Goal: Task Accomplishment & Management: Manage account settings

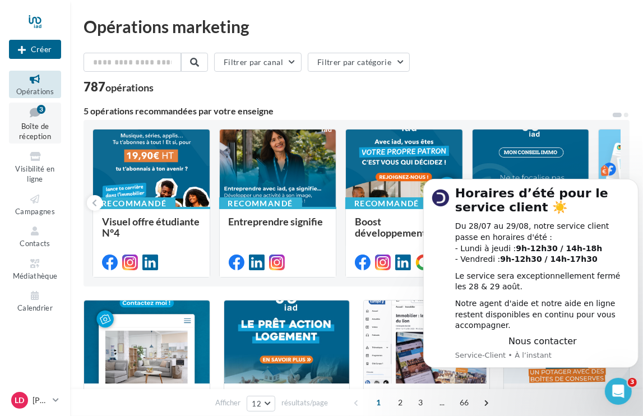
click at [29, 118] on icon at bounding box center [34, 112] width 45 height 15
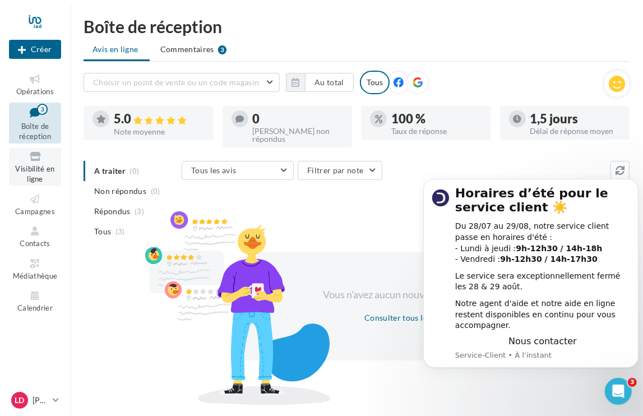
click at [29, 174] on link "Visibilité en ligne" at bounding box center [35, 167] width 52 height 38
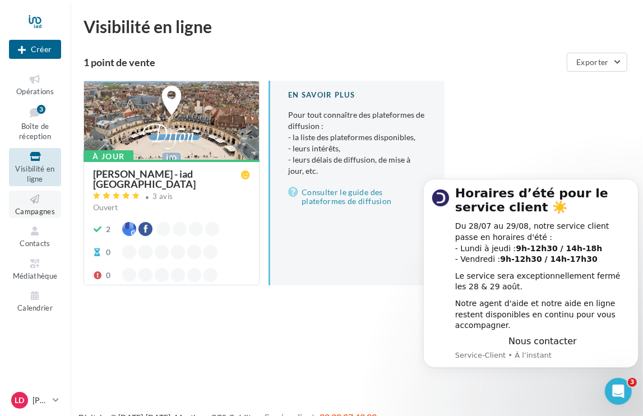
click at [35, 206] on link "Campagnes" at bounding box center [35, 204] width 52 height 27
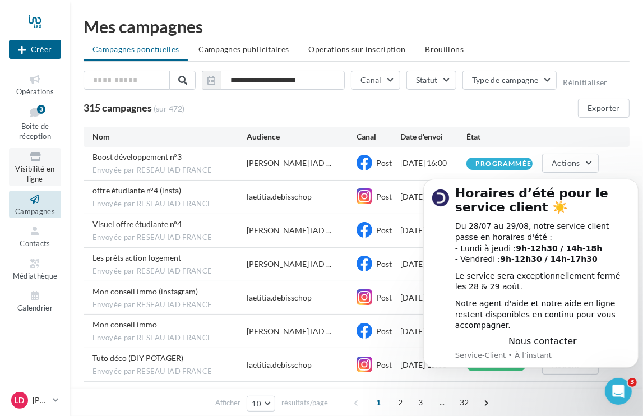
click at [36, 169] on span "Visibilité en ligne" at bounding box center [34, 174] width 39 height 20
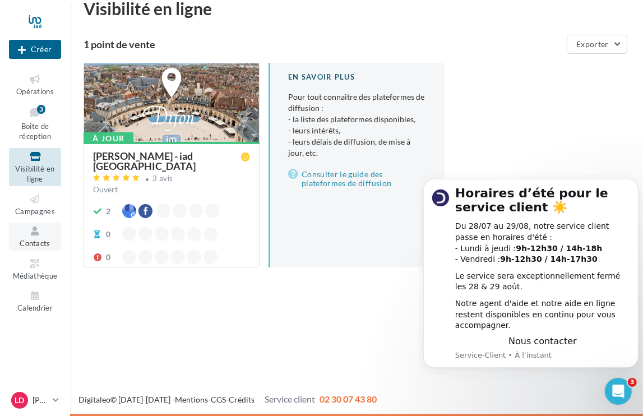
click at [36, 247] on span "Contacts" at bounding box center [35, 243] width 31 height 9
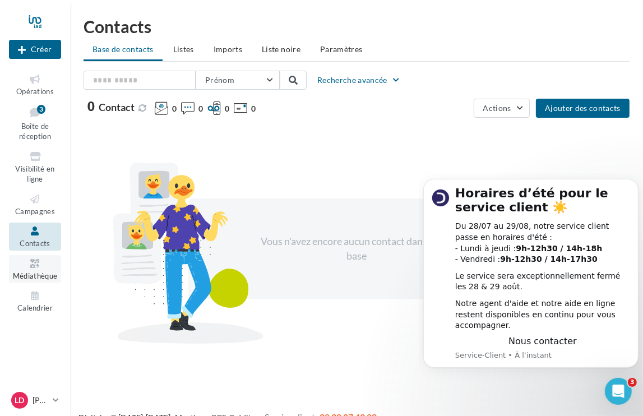
click at [35, 274] on span "Médiathèque" at bounding box center [35, 275] width 45 height 9
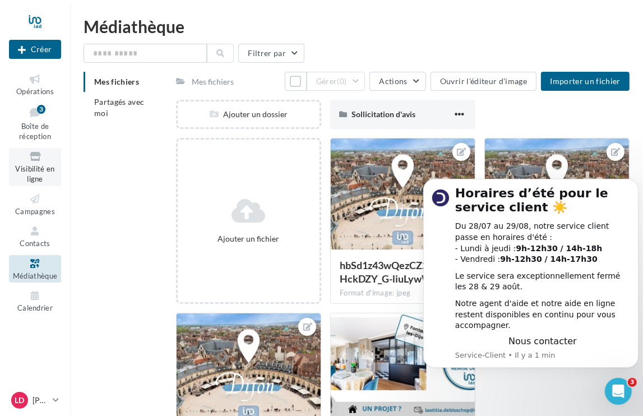
click at [34, 165] on span "Visibilité en ligne" at bounding box center [34, 174] width 39 height 20
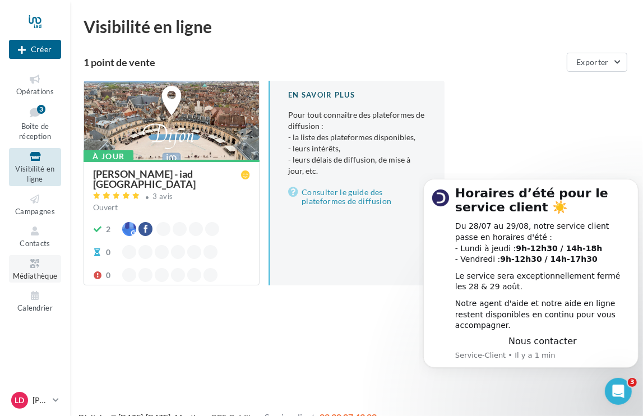
click at [33, 272] on span "Médiathèque" at bounding box center [35, 275] width 45 height 9
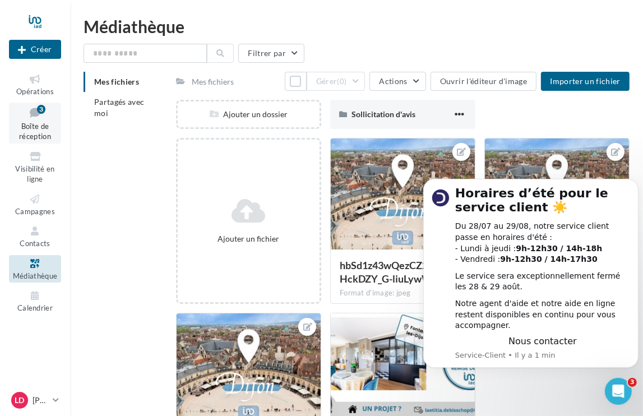
click at [45, 129] on span "Boîte de réception" at bounding box center [35, 132] width 32 height 20
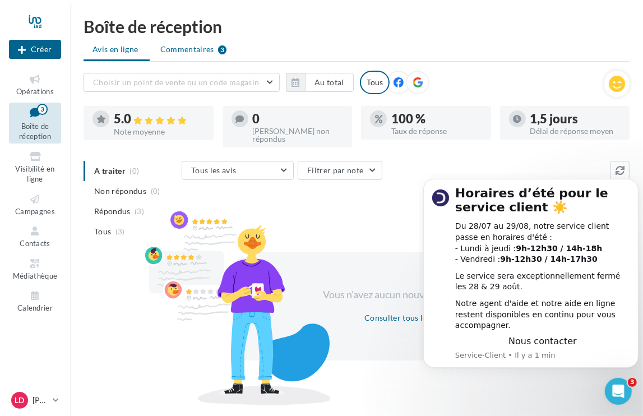
click at [198, 50] on span "Commentaires" at bounding box center [187, 49] width 54 height 11
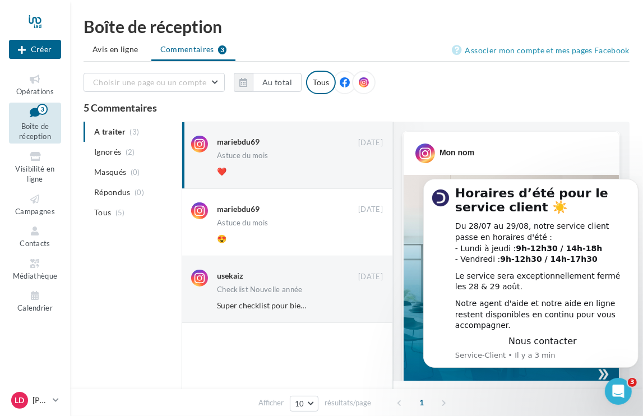
click at [106, 131] on ul "A traiter (3) Ignorés (2) Masqués (0) Répondus (0) Tous (5)" at bounding box center [130, 172] width 94 height 101
click at [123, 49] on span "Avis en ligne" at bounding box center [115, 49] width 46 height 11
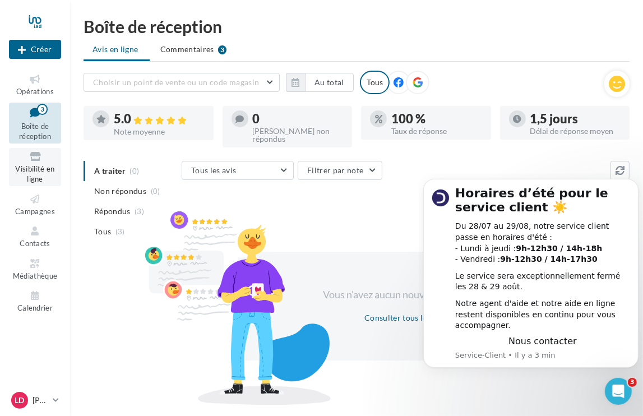
click at [30, 160] on icon at bounding box center [34, 156] width 45 height 13
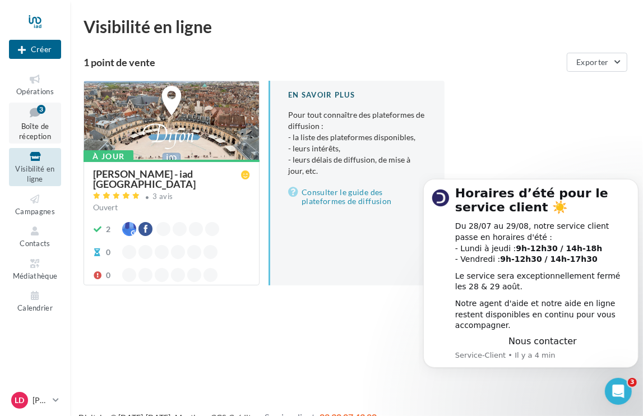
click at [35, 127] on span "Boîte de réception" at bounding box center [35, 132] width 32 height 20
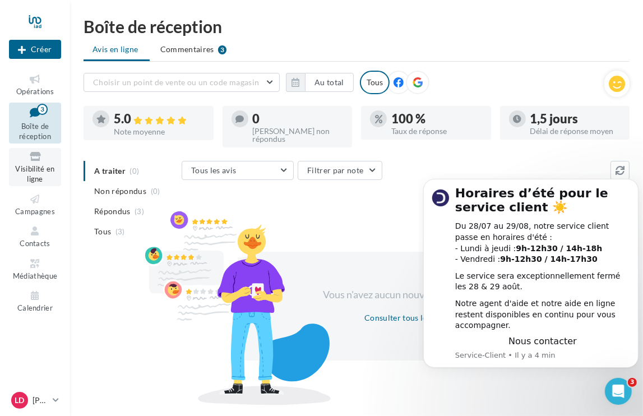
click at [34, 170] on span "Visibilité en ligne" at bounding box center [34, 174] width 39 height 20
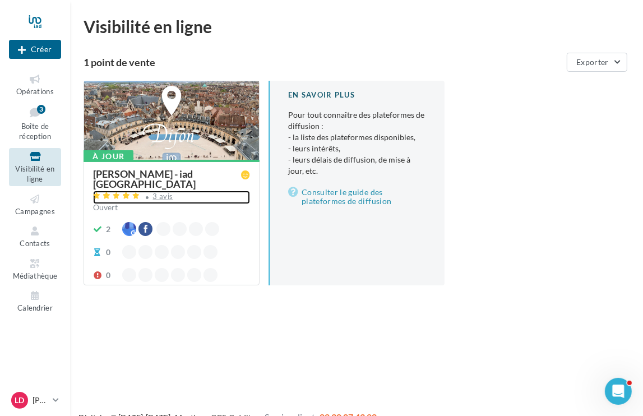
click at [195, 197] on div "3 avis" at bounding box center [171, 197] width 157 height 13
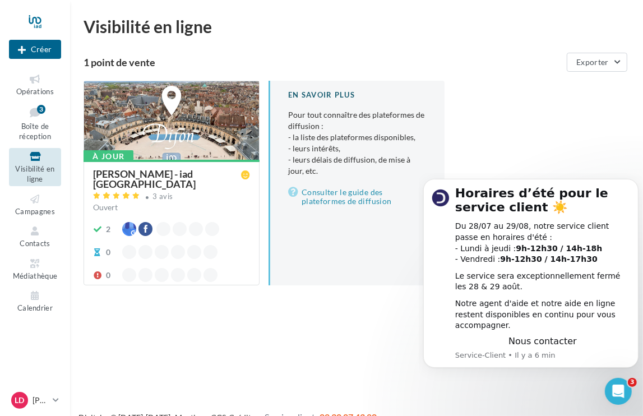
click at [141, 175] on div "[PERSON_NAME] - iad [GEOGRAPHIC_DATA]" at bounding box center [167, 179] width 148 height 20
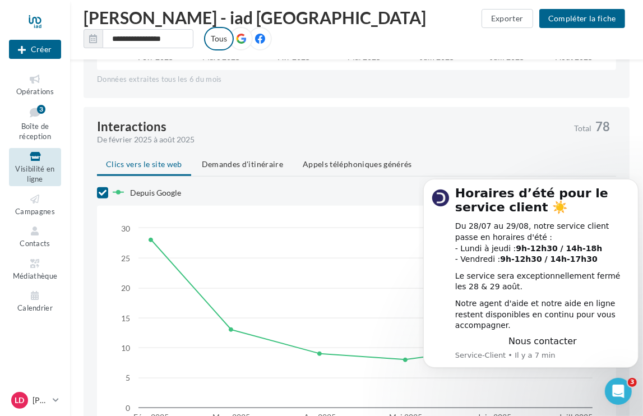
scroll to position [1043, 0]
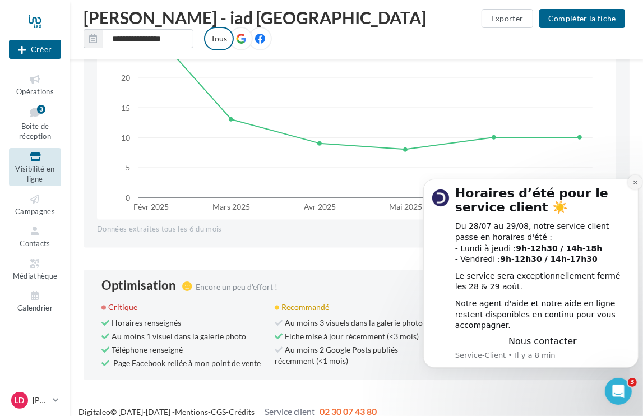
click at [633, 185] on icon "Dismiss notification" at bounding box center [635, 182] width 6 height 6
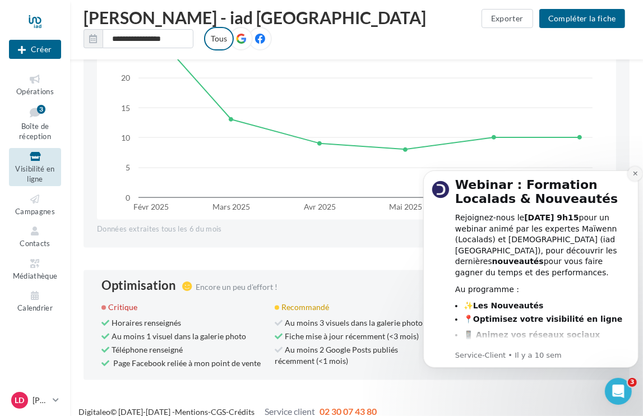
click at [635, 172] on icon "Dismiss notification" at bounding box center [634, 173] width 4 height 4
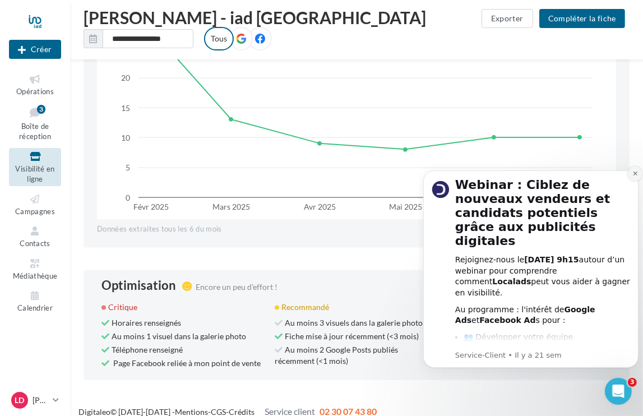
click at [633, 171] on icon "Dismiss notification" at bounding box center [634, 173] width 4 height 4
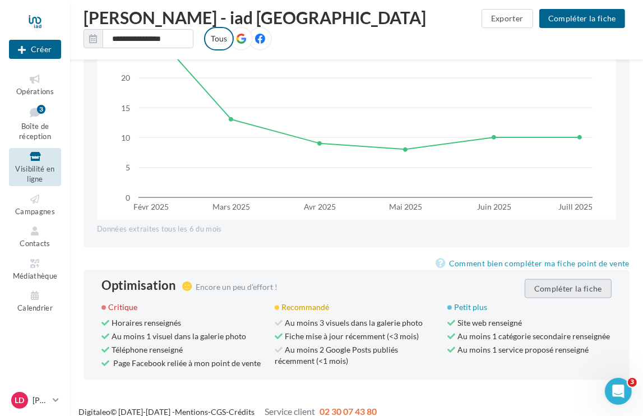
click at [570, 279] on button "Compléter la fiche" at bounding box center [567, 288] width 87 height 19
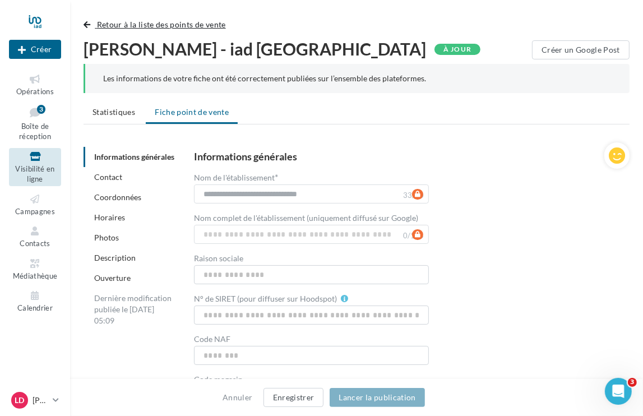
click at [85, 21] on span "button" at bounding box center [86, 25] width 7 height 8
